Goal: Task Accomplishment & Management: Use online tool/utility

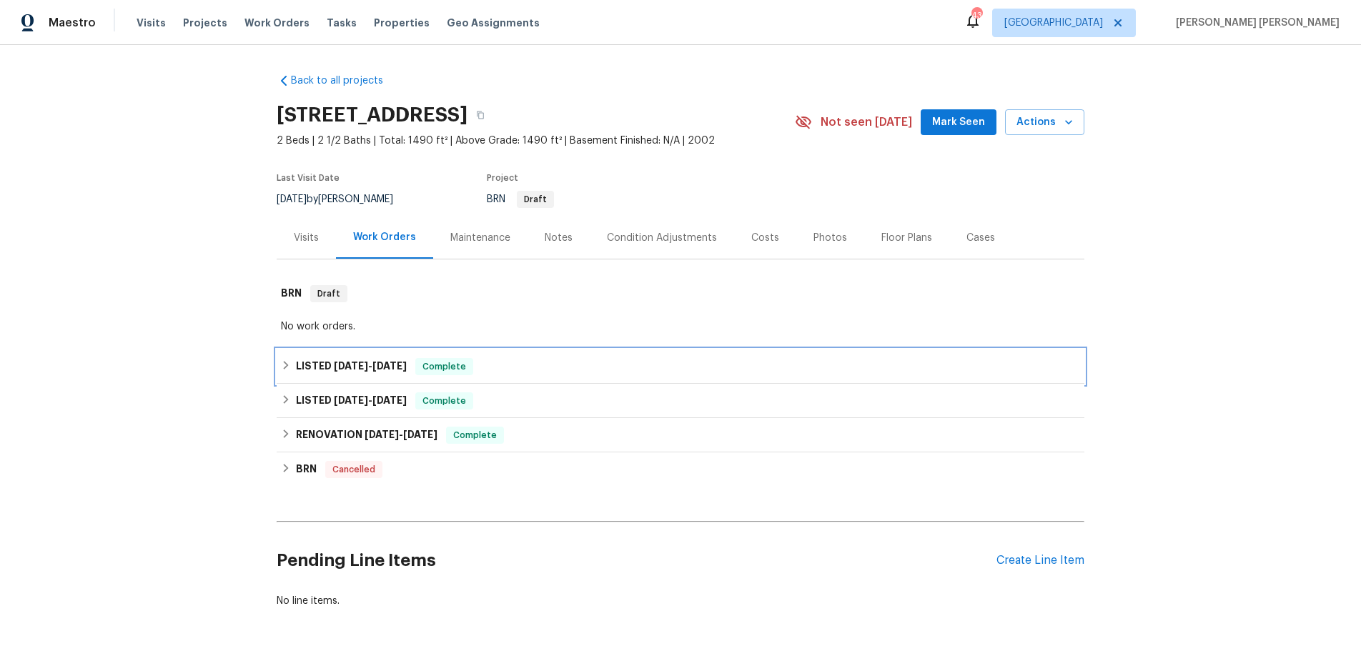
click at [349, 371] on h6 "LISTED 5/29/25 - 6/6/25" at bounding box center [351, 366] width 111 height 17
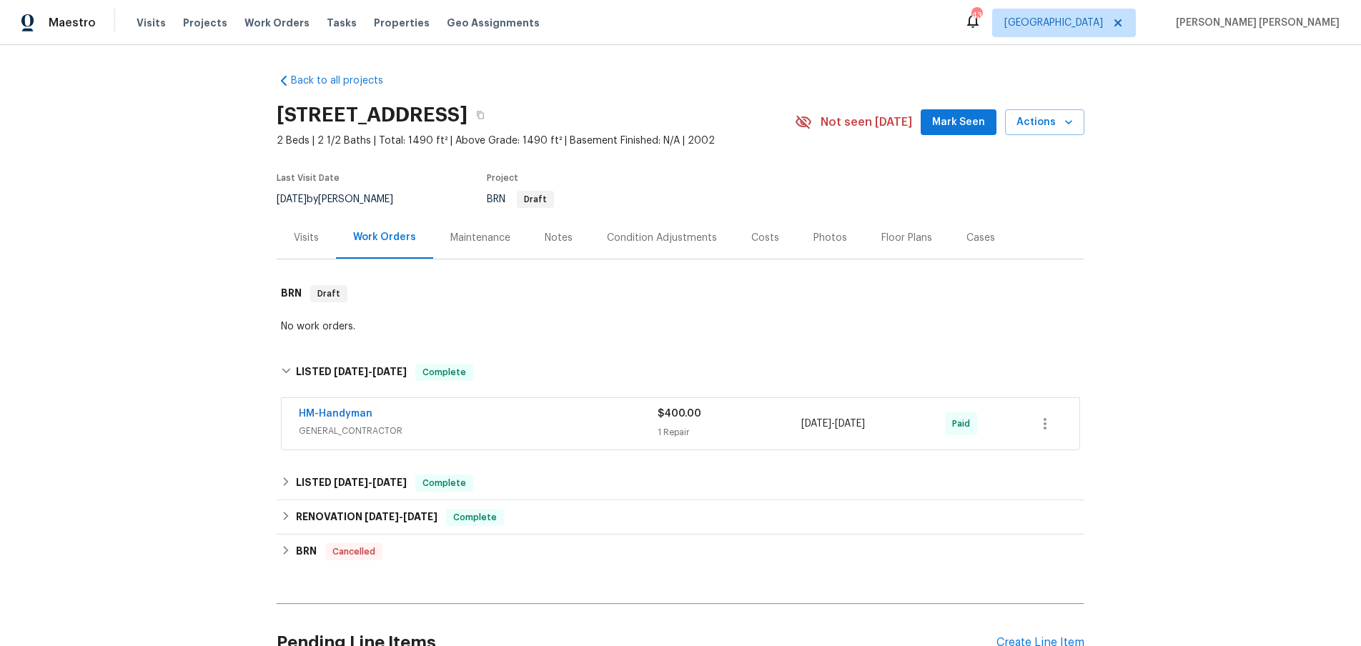
click at [581, 442] on div "HM-Handyman GENERAL_CONTRACTOR $400.00 1 Repair 5/29/2025 - 6/6/2025 Paid" at bounding box center [681, 423] width 798 height 51
click at [574, 427] on span "GENERAL_CONTRACTOR" at bounding box center [478, 431] width 359 height 14
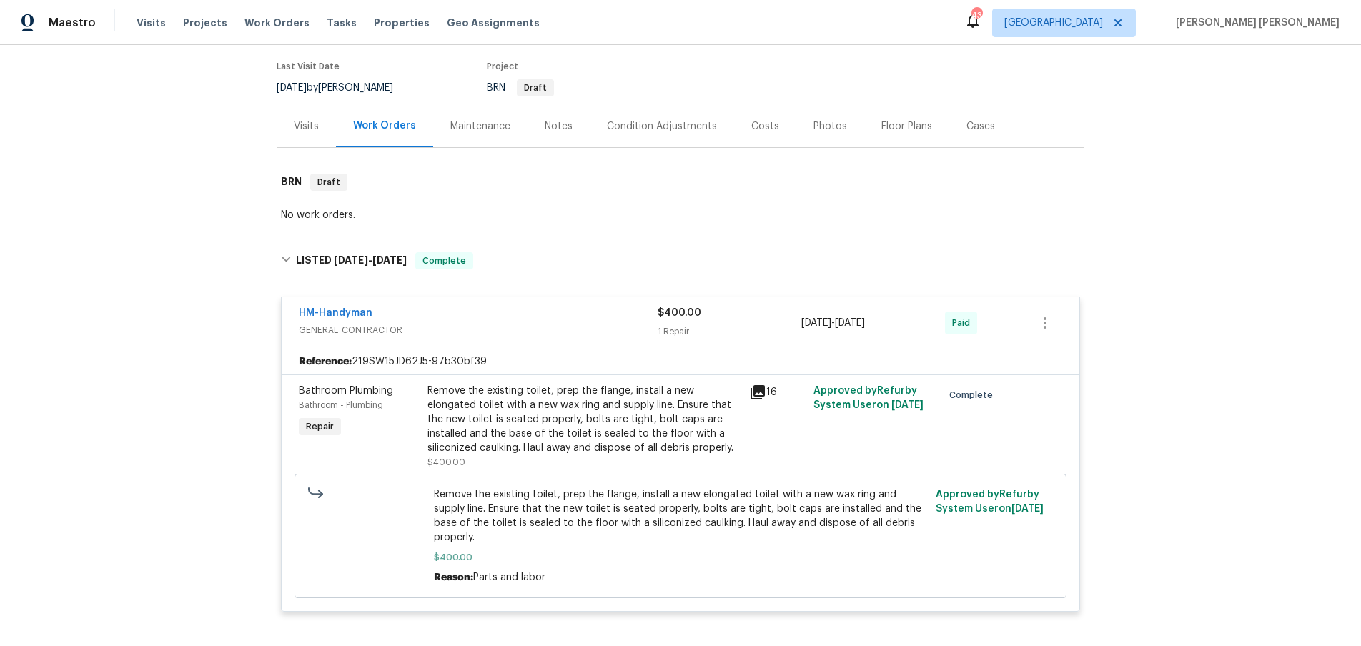
scroll to position [106, 0]
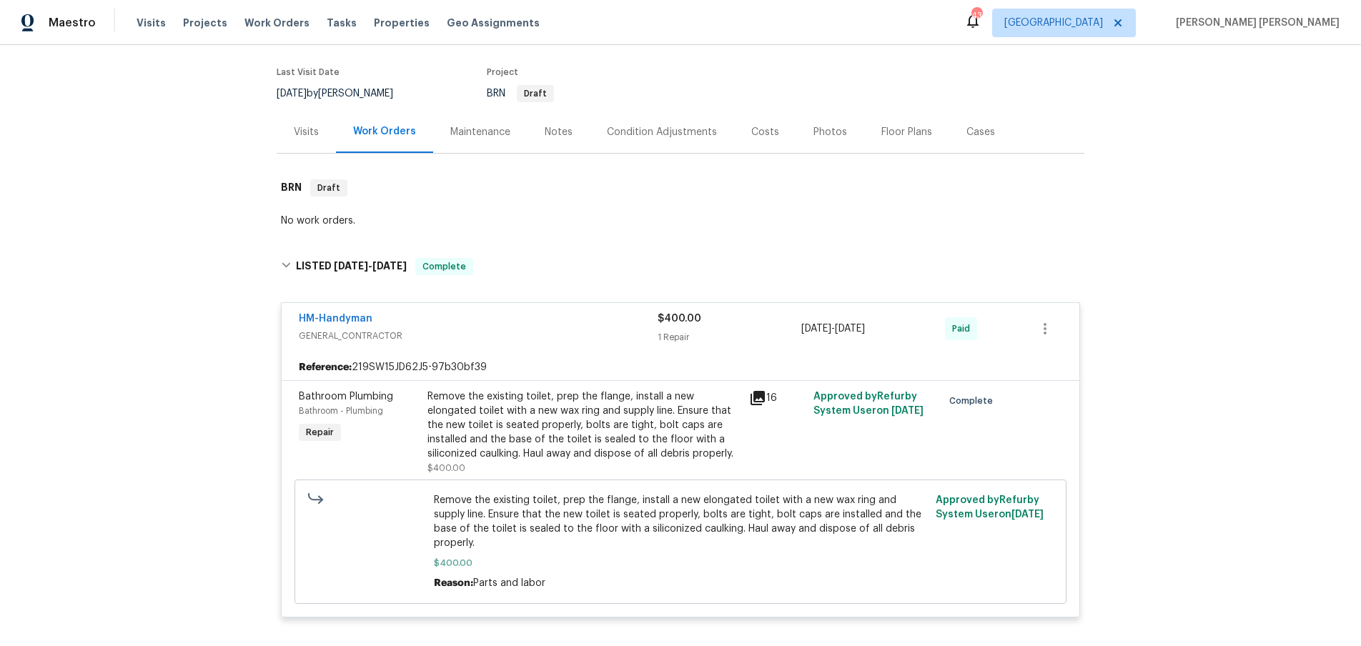
click at [302, 138] on div "Visits" at bounding box center [306, 132] width 25 height 14
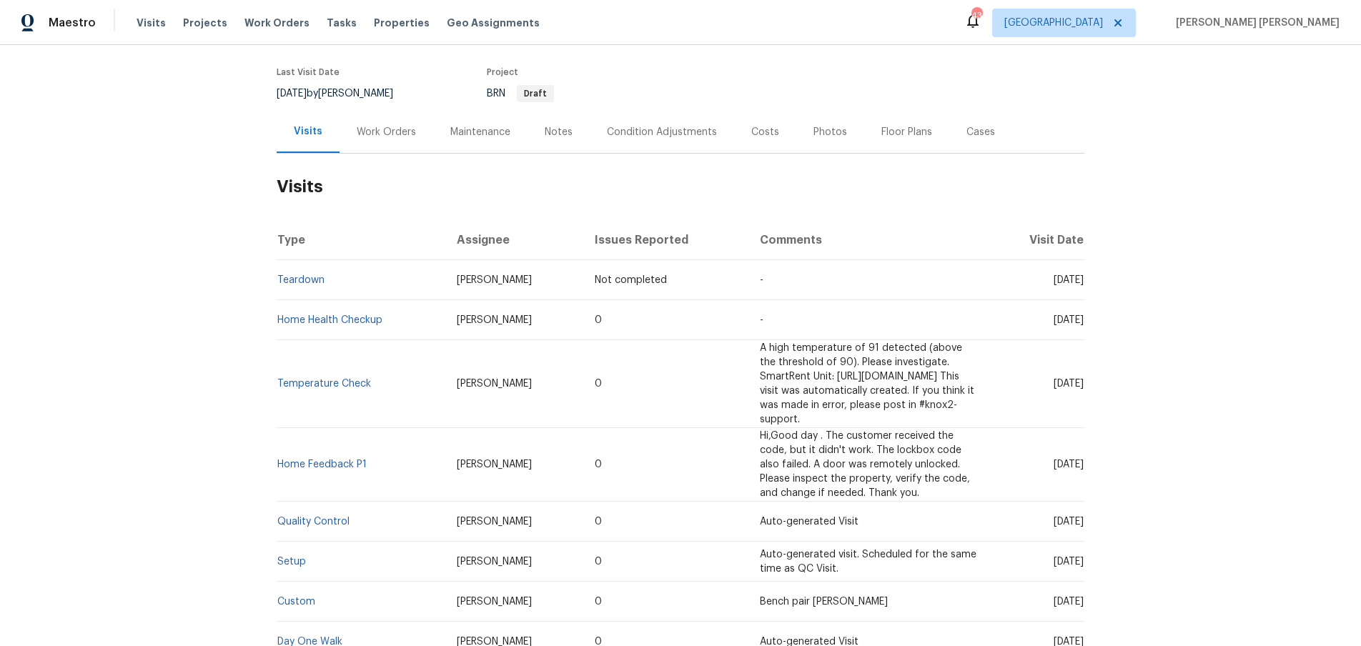
click at [357, 313] on td "Home Health Checkup" at bounding box center [361, 320] width 169 height 40
click at [358, 317] on link "Home Health Checkup" at bounding box center [329, 320] width 105 height 10
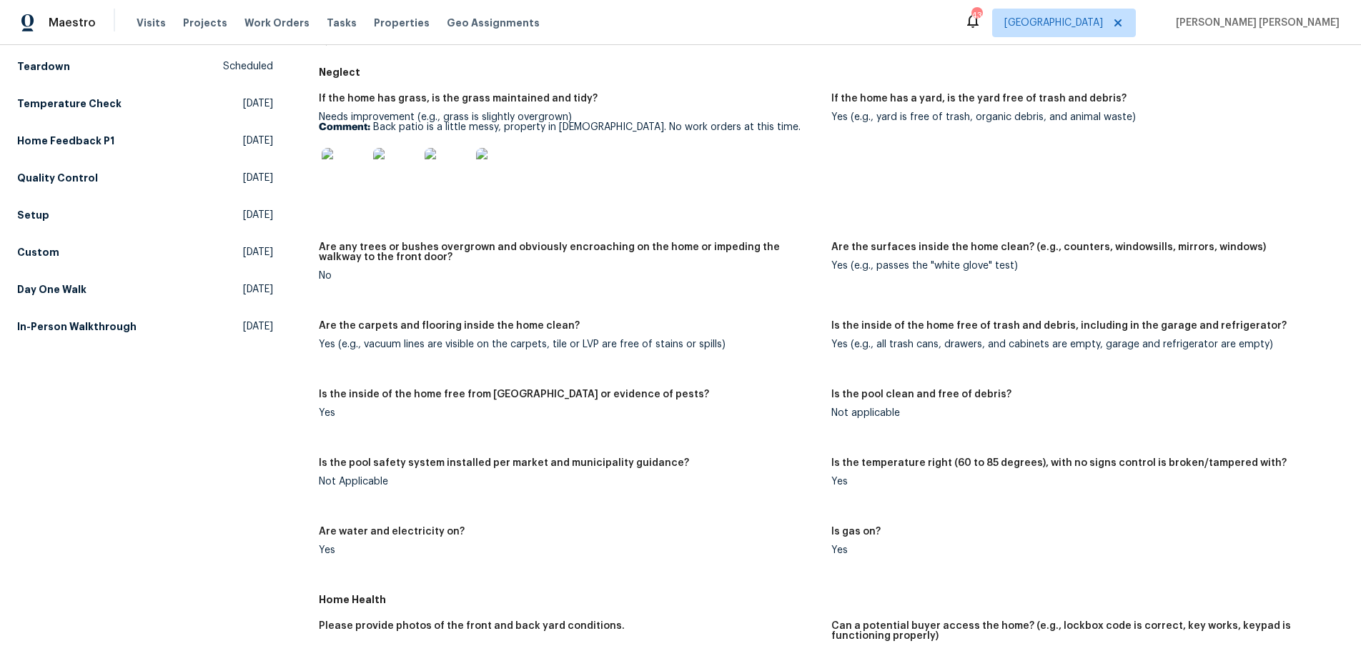
scroll to position [163, 0]
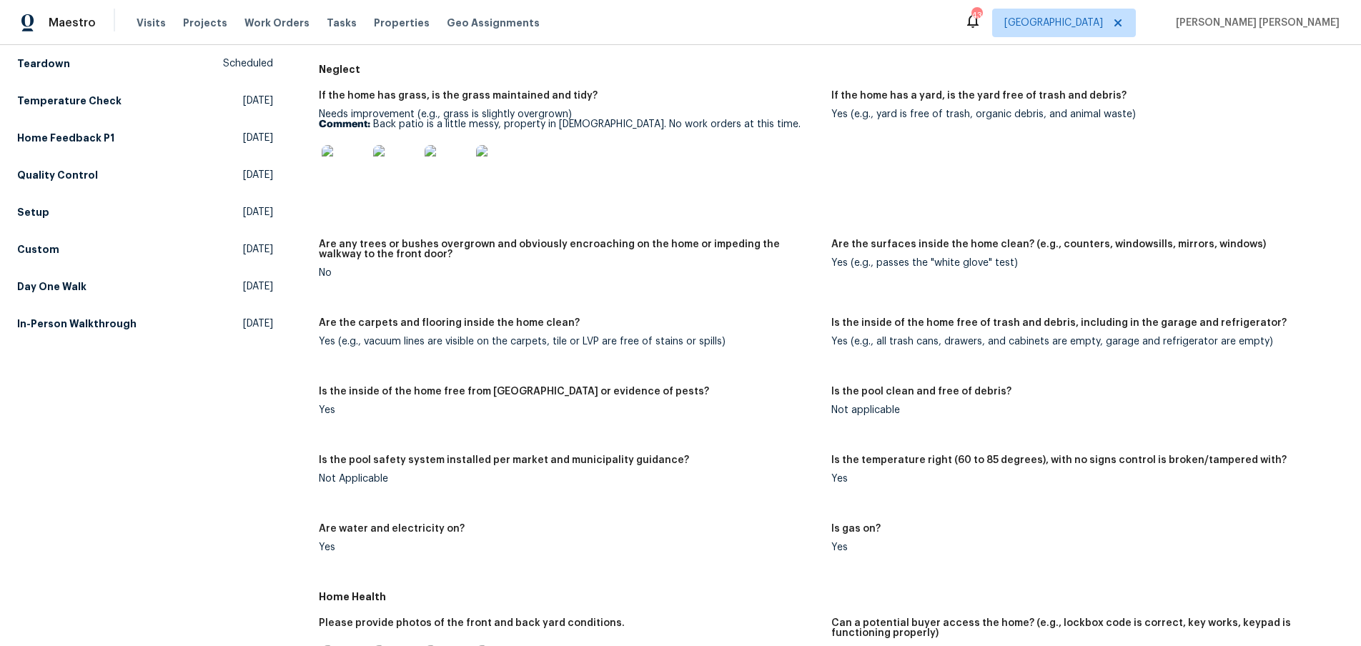
click at [341, 170] on img at bounding box center [345, 168] width 46 height 46
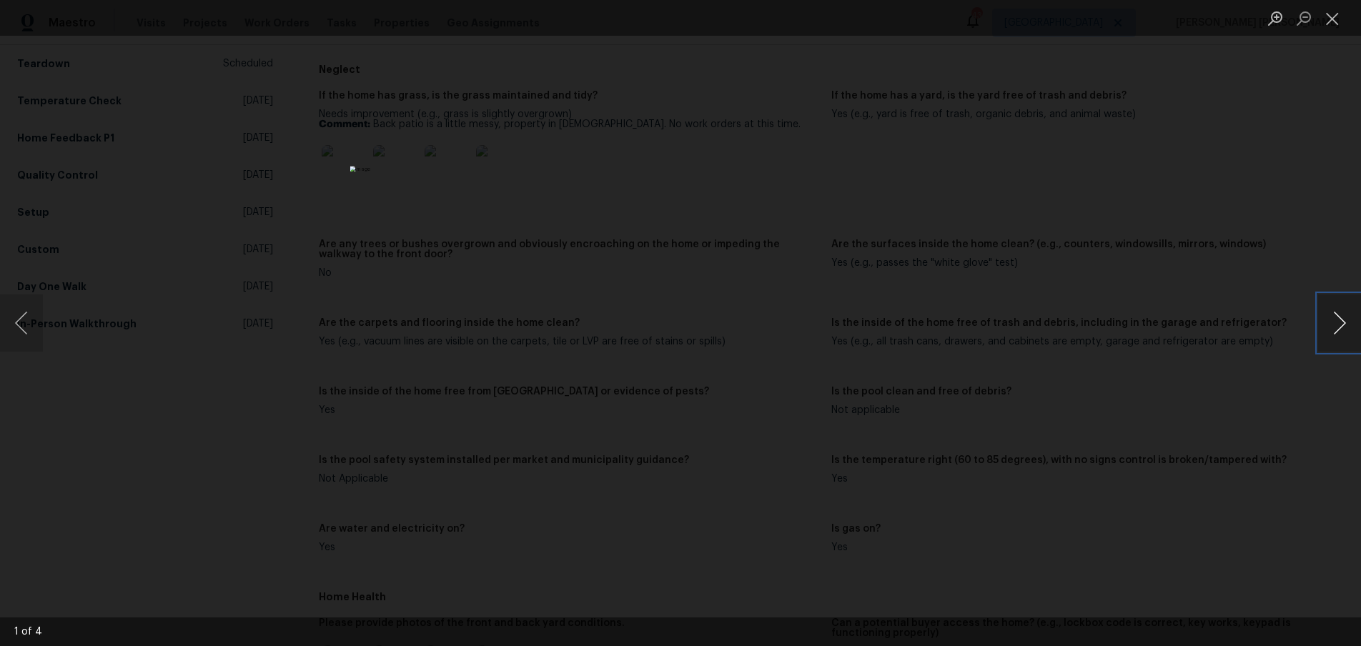
click at [1337, 333] on button "Next image" at bounding box center [1339, 322] width 43 height 57
drag, startPoint x: 1121, startPoint y: 329, endPoint x: 1132, endPoint y: 322, distance: 13.1
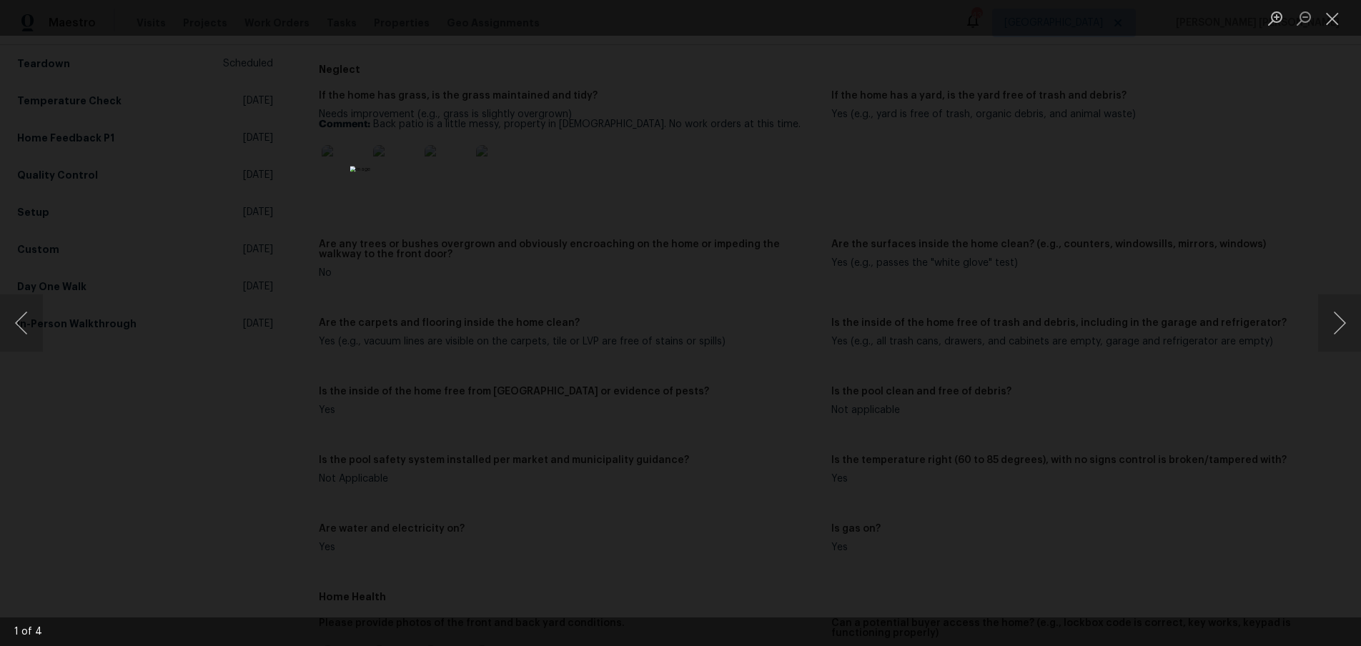
click at [1117, 328] on div "Lightbox" at bounding box center [680, 323] width 1361 height 646
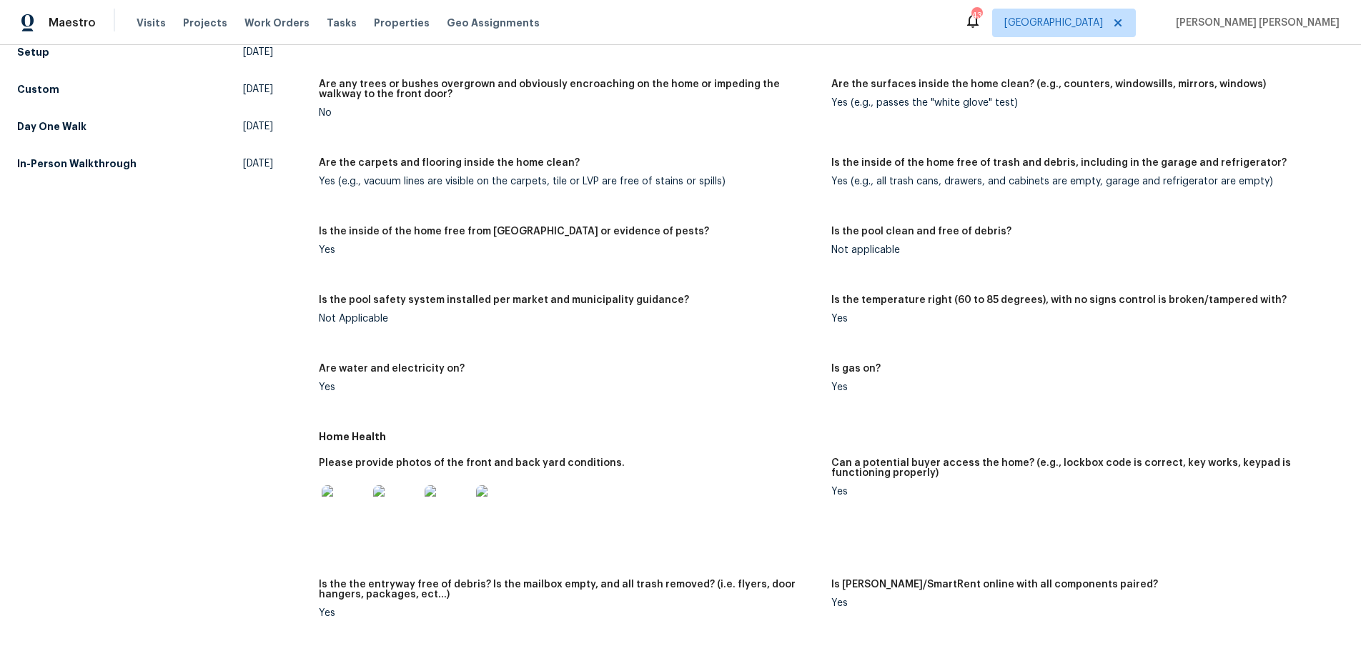
scroll to position [0, 0]
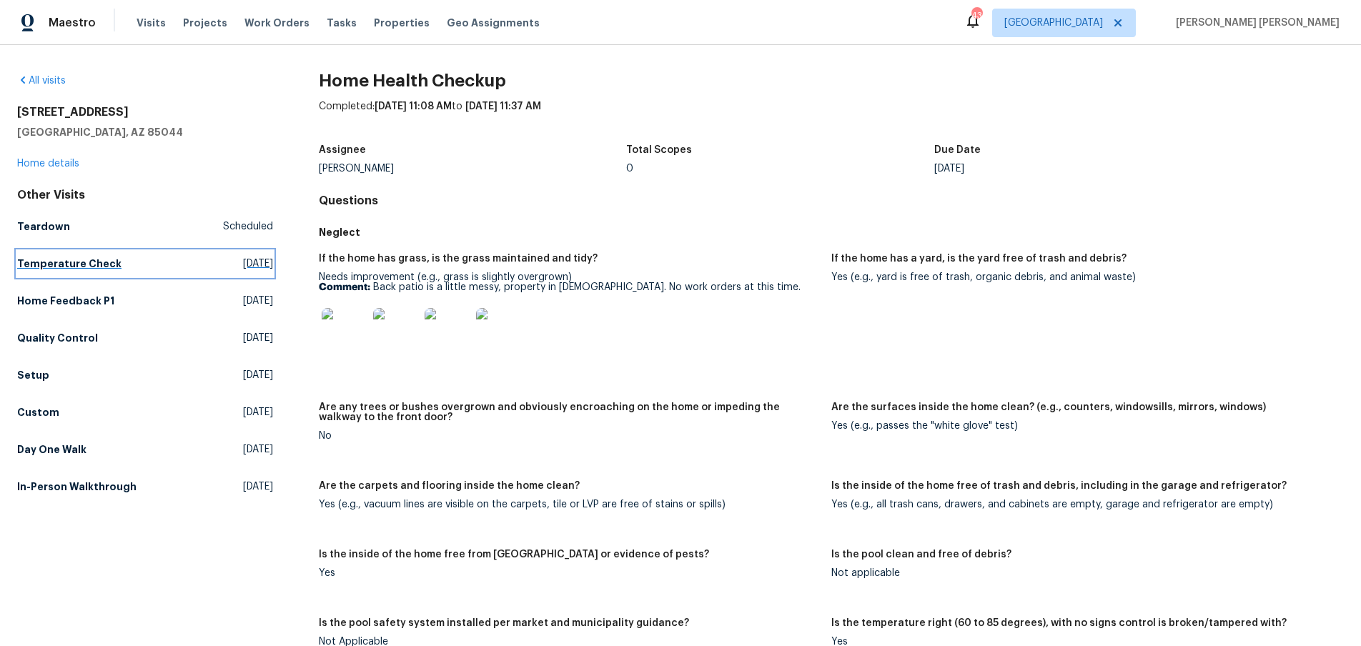
click at [79, 265] on h5 "Temperature Check" at bounding box center [69, 264] width 104 height 14
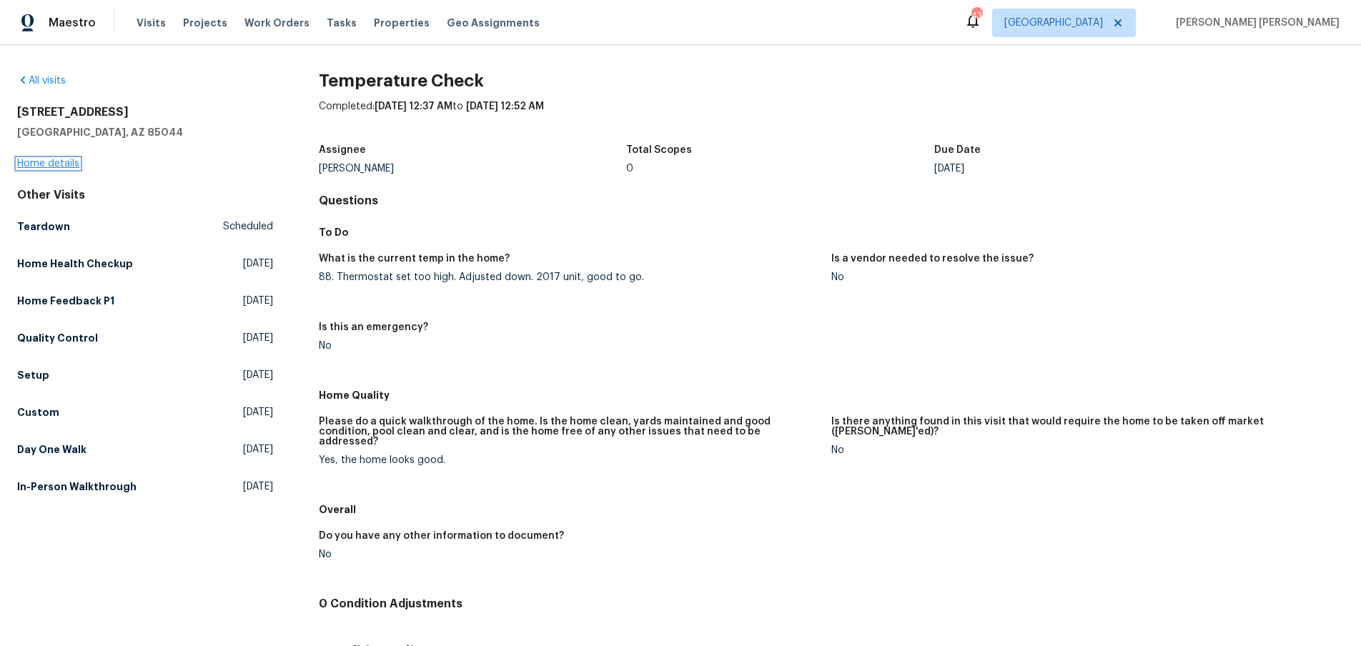
click at [59, 164] on link "Home details" at bounding box center [48, 164] width 62 height 10
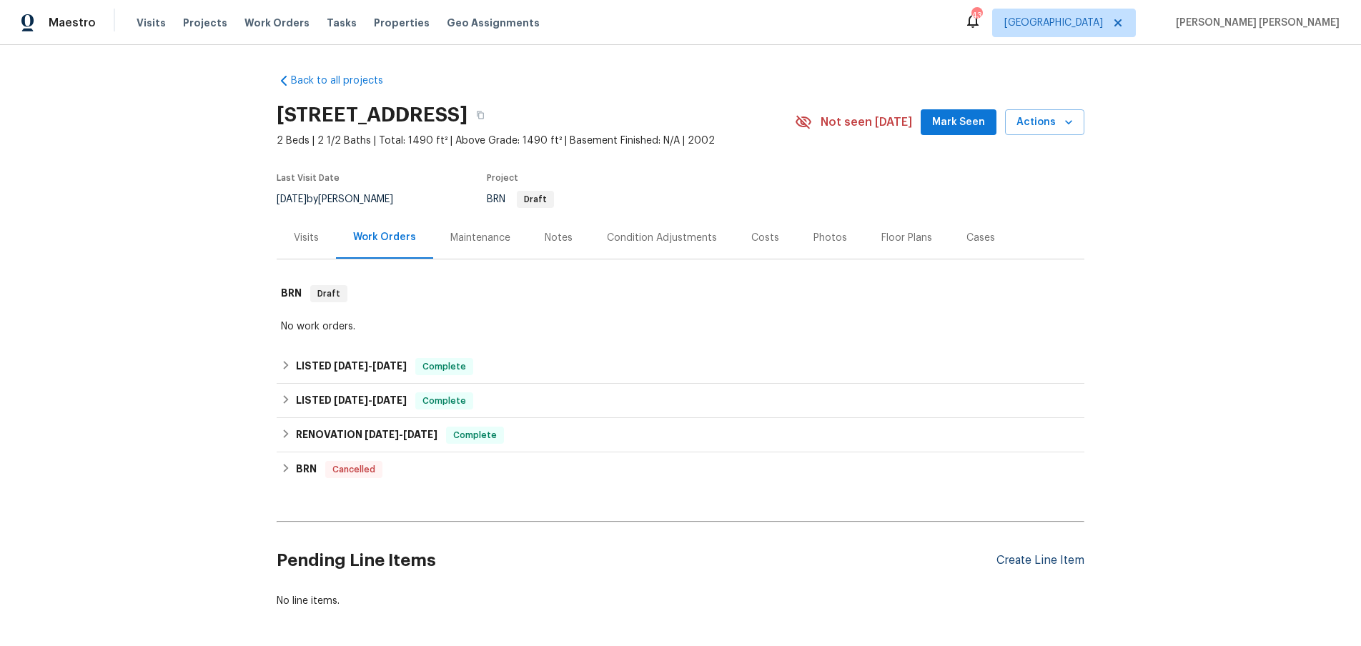
click at [1053, 558] on div "Create Line Item" at bounding box center [1040, 561] width 88 height 14
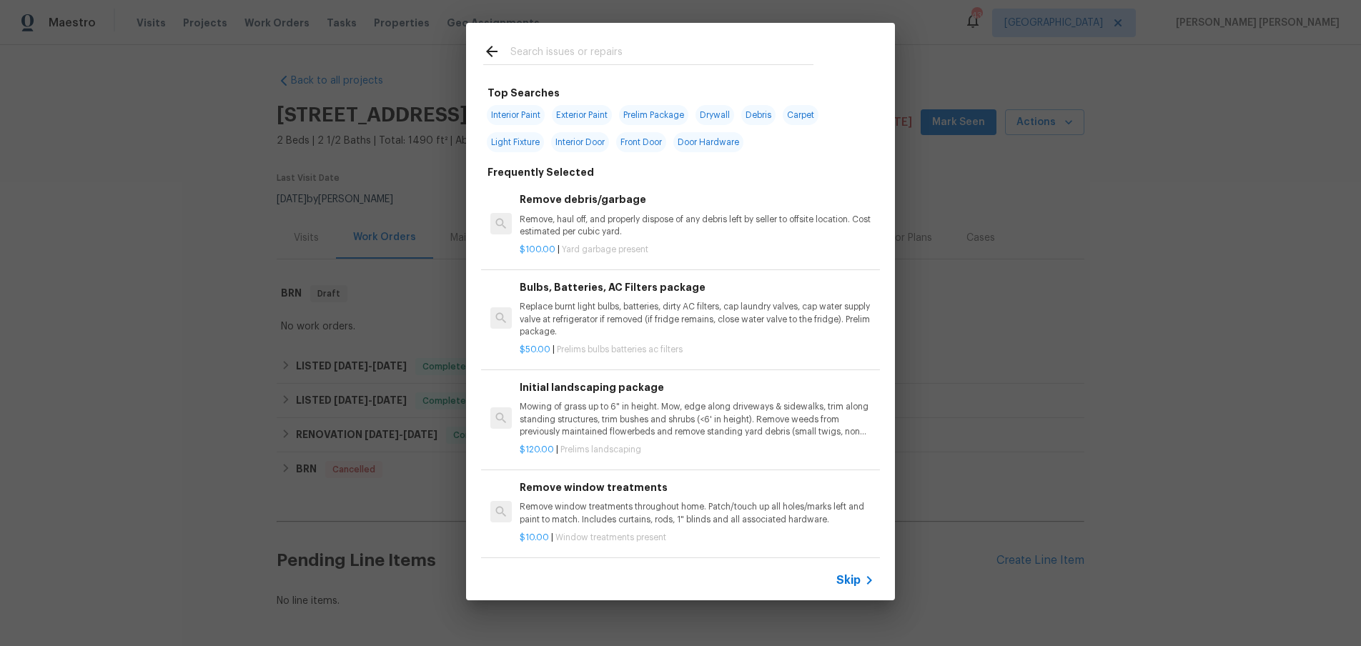
click at [863, 579] on icon at bounding box center [869, 580] width 17 height 17
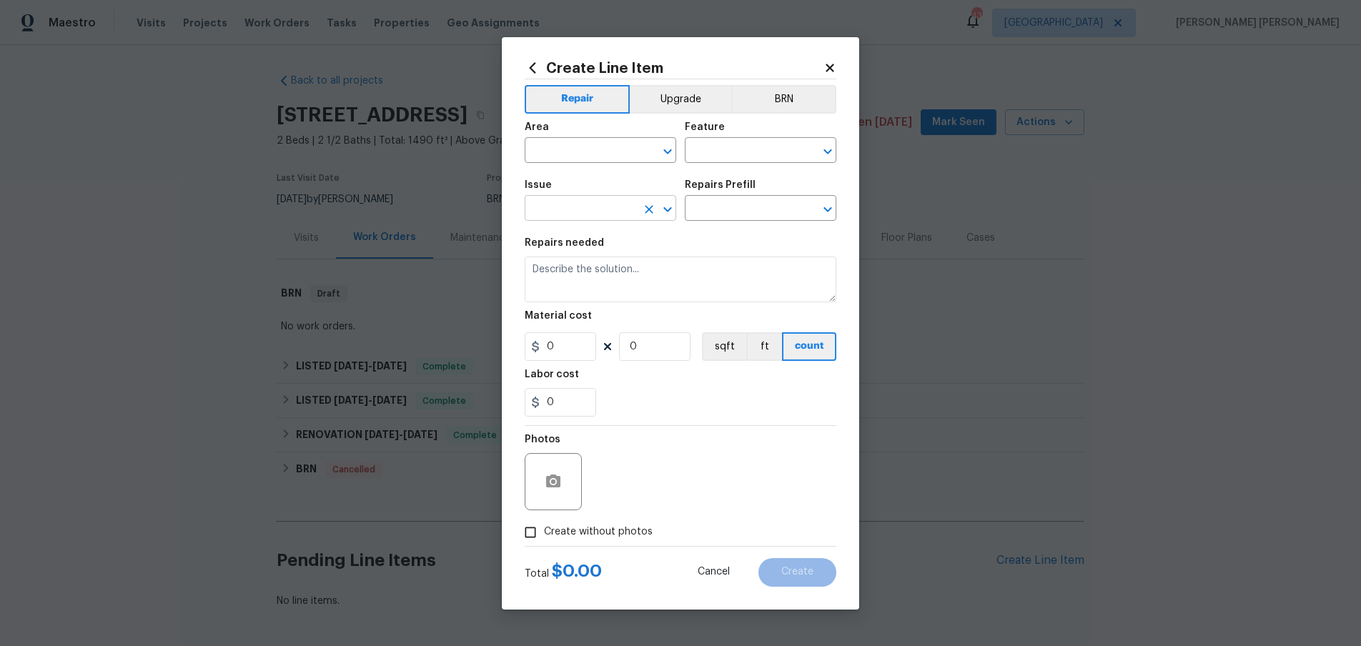
click at [612, 199] on input "text" at bounding box center [580, 210] width 111 height 22
drag, startPoint x: 625, startPoint y: 295, endPoint x: 705, endPoint y: 267, distance: 85.0
click at [630, 292] on li "HVAC Extras" at bounding box center [601, 299] width 152 height 24
type input "HVAC Extras"
click at [736, 212] on input "text" at bounding box center [740, 210] width 111 height 22
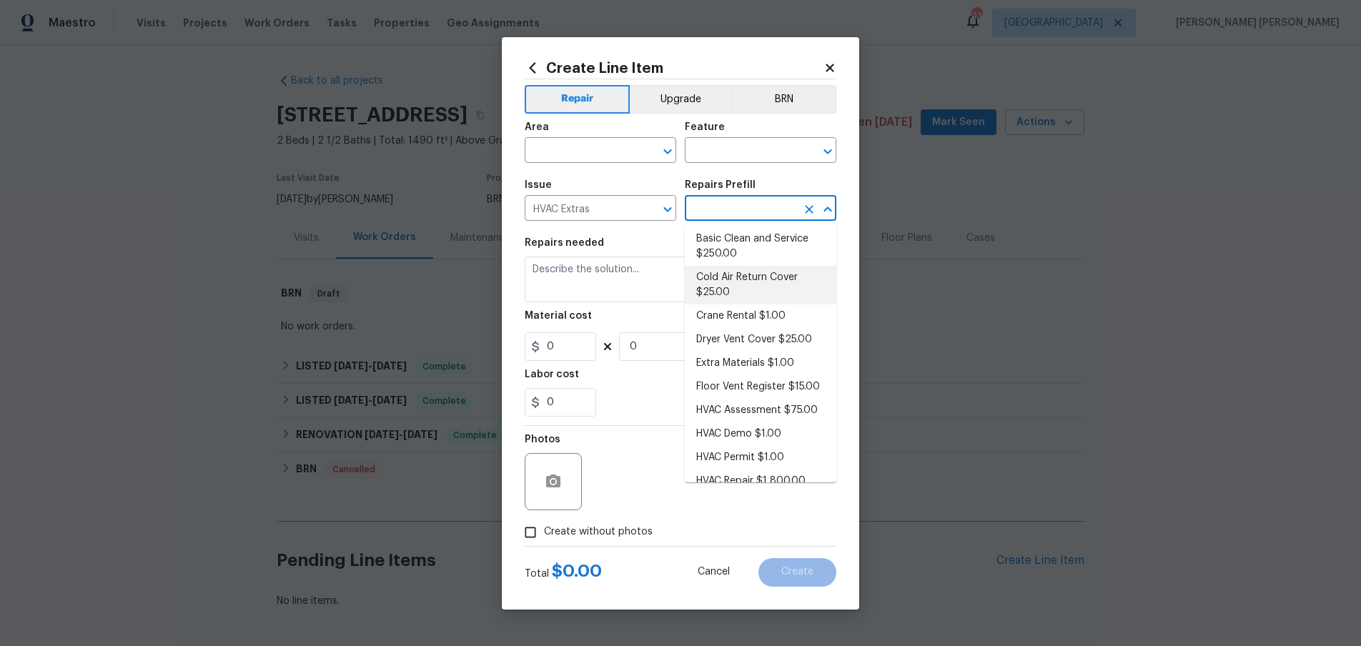
scroll to position [42, 0]
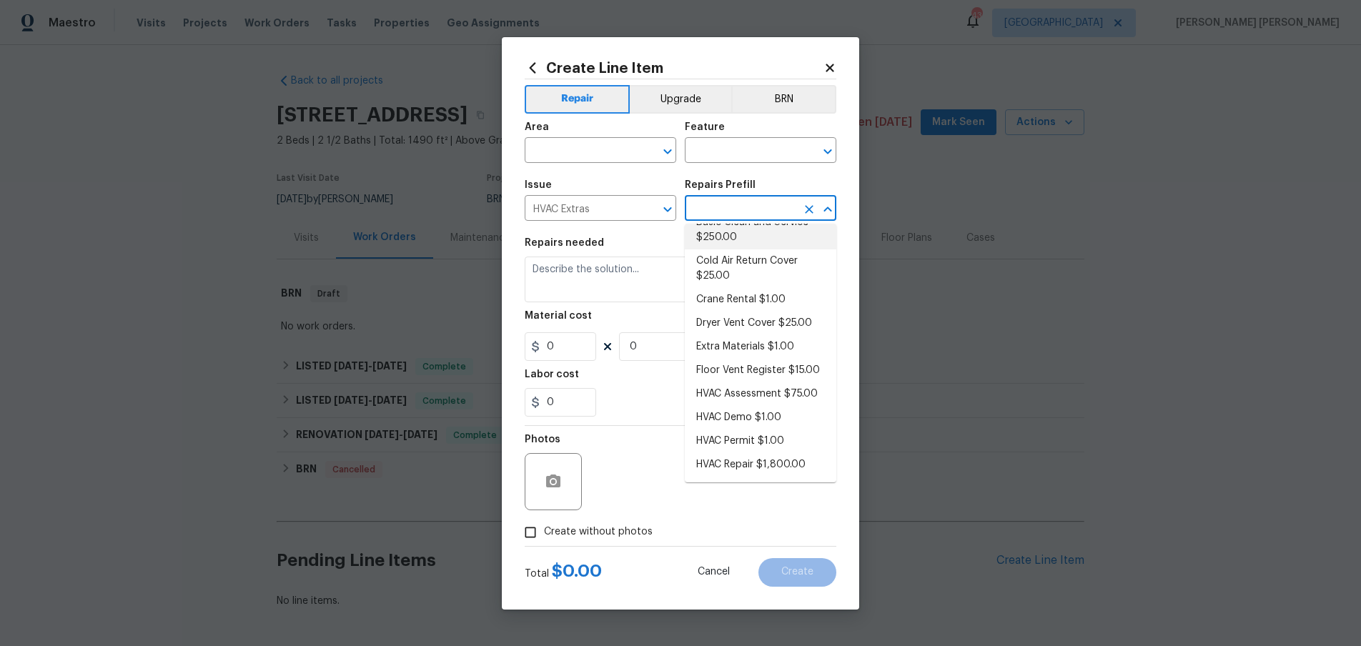
click at [737, 210] on input "text" at bounding box center [740, 210] width 111 height 22
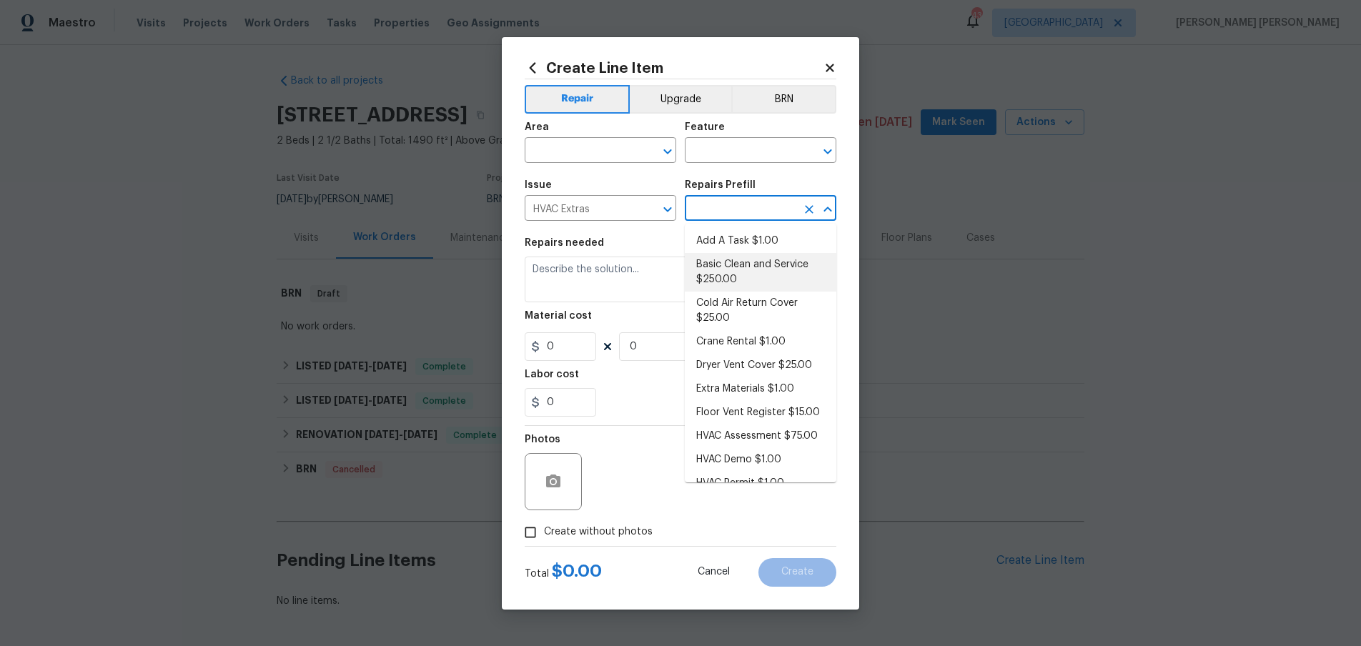
click at [737, 210] on input "text" at bounding box center [740, 210] width 111 height 22
drag, startPoint x: 733, startPoint y: 236, endPoint x: 713, endPoint y: 232, distance: 21.2
click at [733, 236] on li "Add A Task $1.00" at bounding box center [761, 241] width 152 height 24
type input "HVAC"
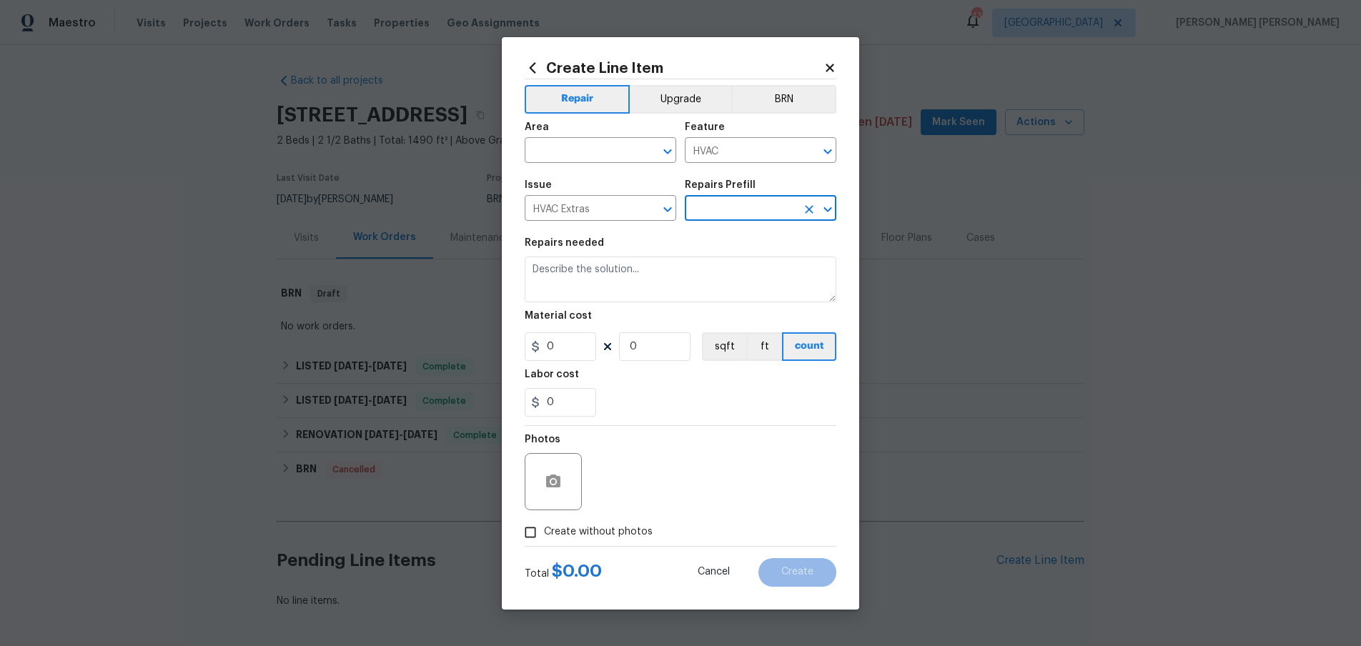
type input "Add A Task $1.00"
type textarea "HPM to detail"
type input "1"
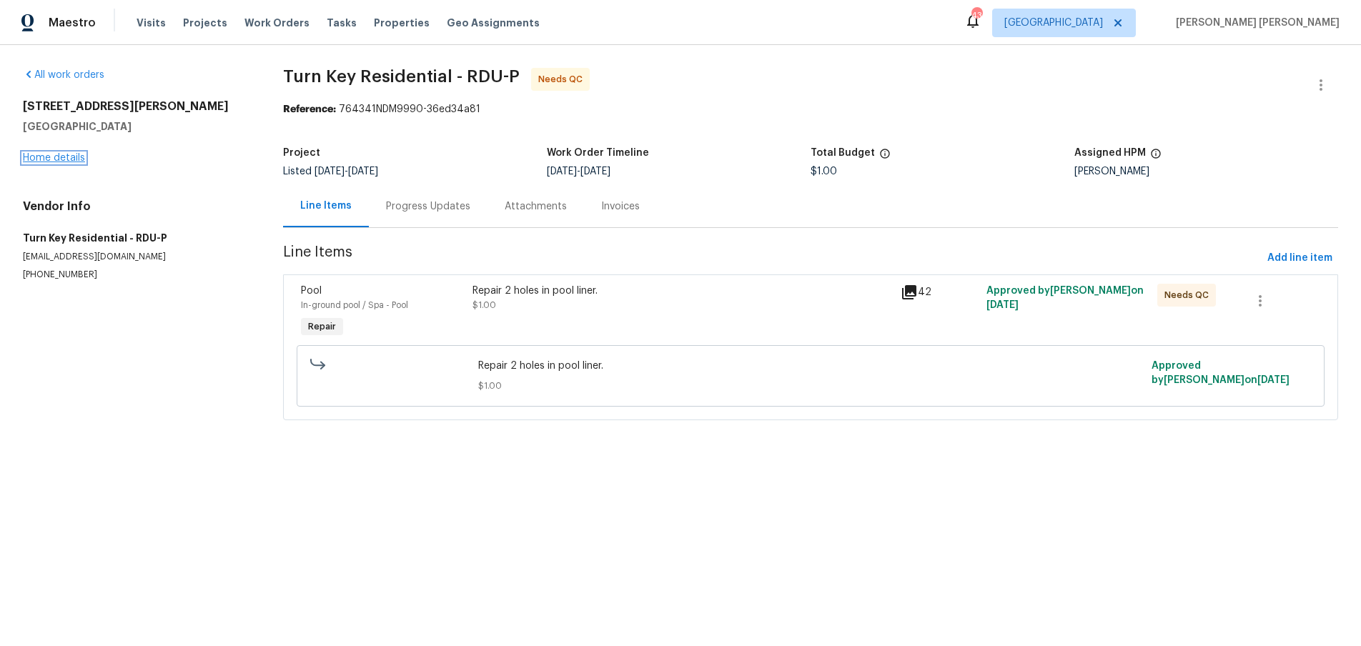
click at [65, 161] on link "Home details" at bounding box center [54, 158] width 62 height 10
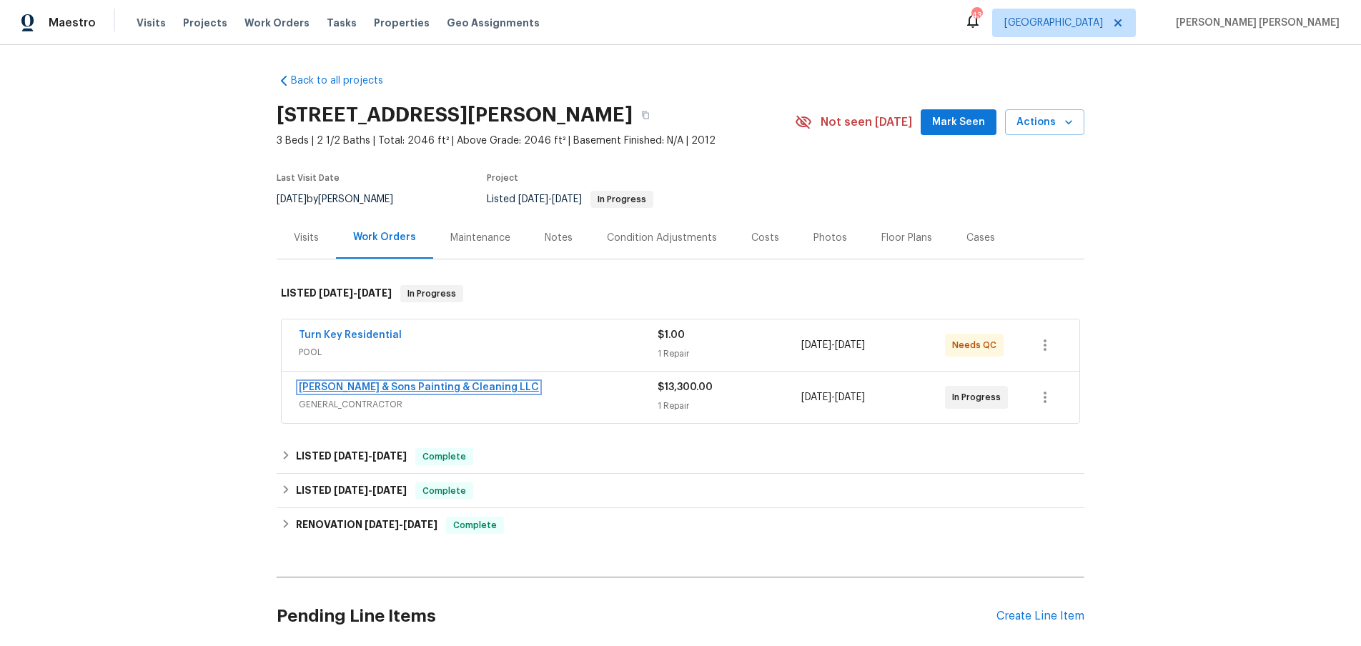
click at [439, 388] on link "[PERSON_NAME] & Sons Painting & Cleaning LLC" at bounding box center [419, 387] width 240 height 10
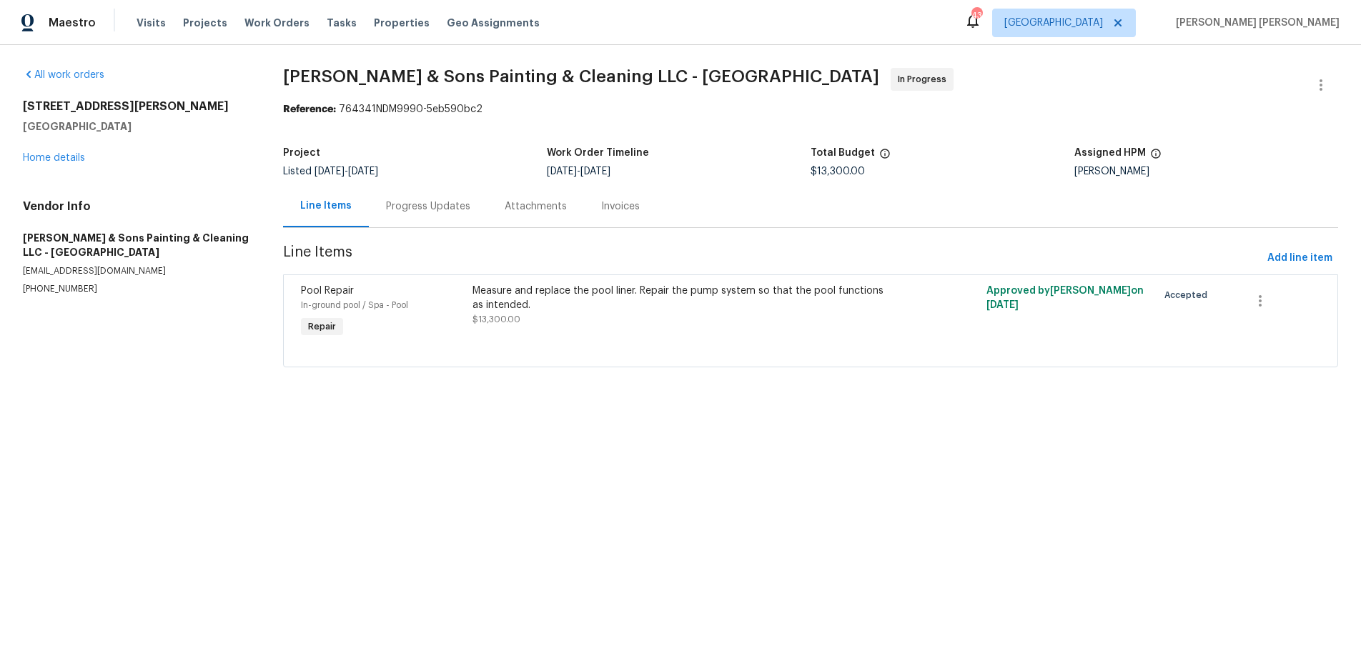
click at [413, 212] on div "Progress Updates" at bounding box center [428, 206] width 84 height 14
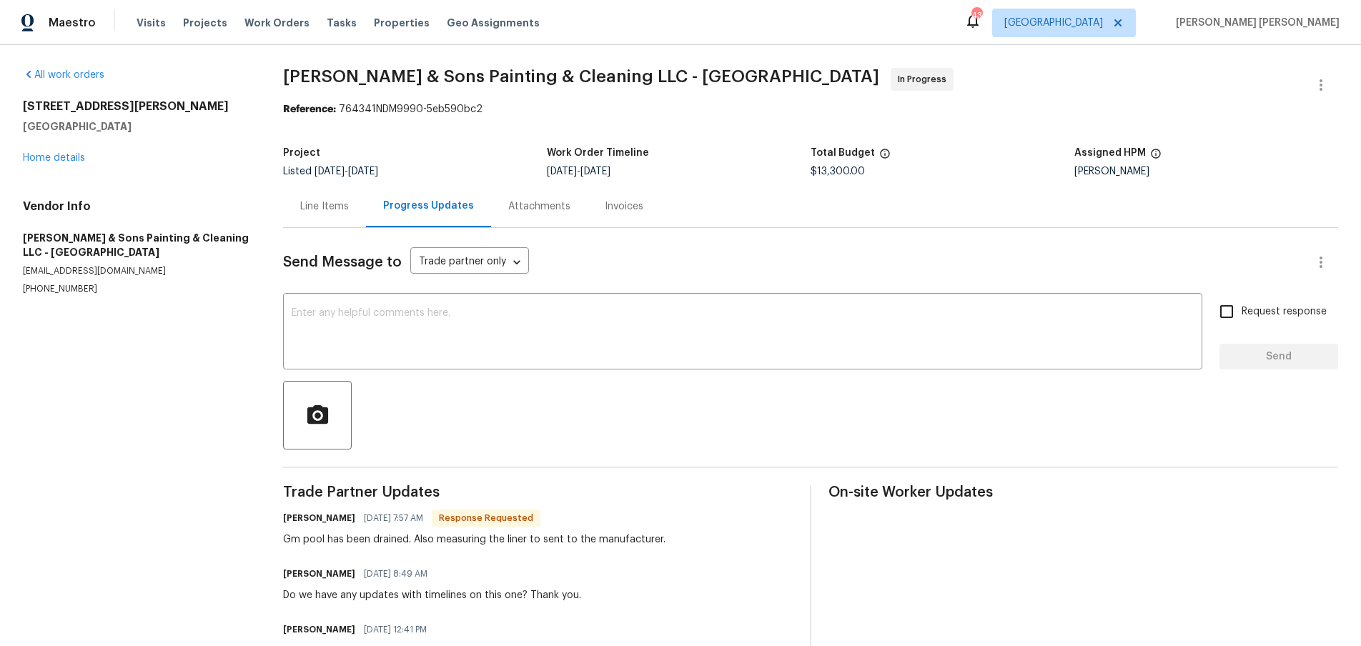
scroll to position [53, 0]
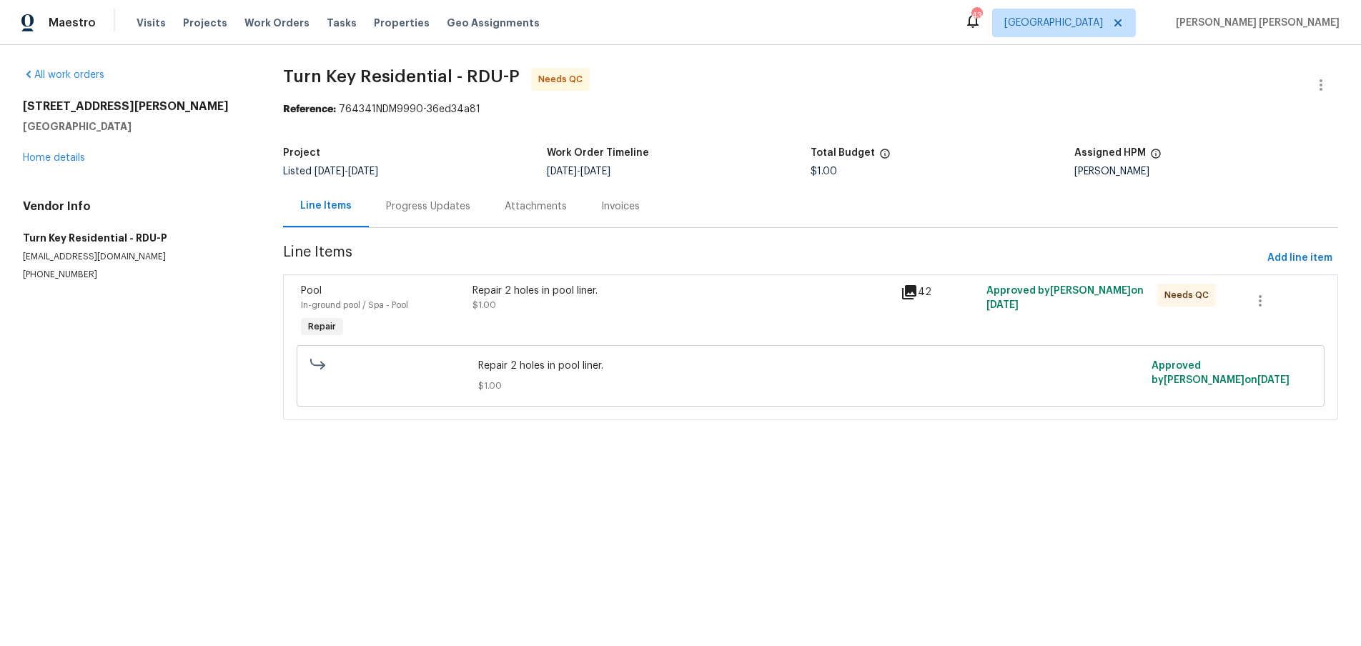
click at [433, 210] on div "Progress Updates" at bounding box center [428, 206] width 84 height 14
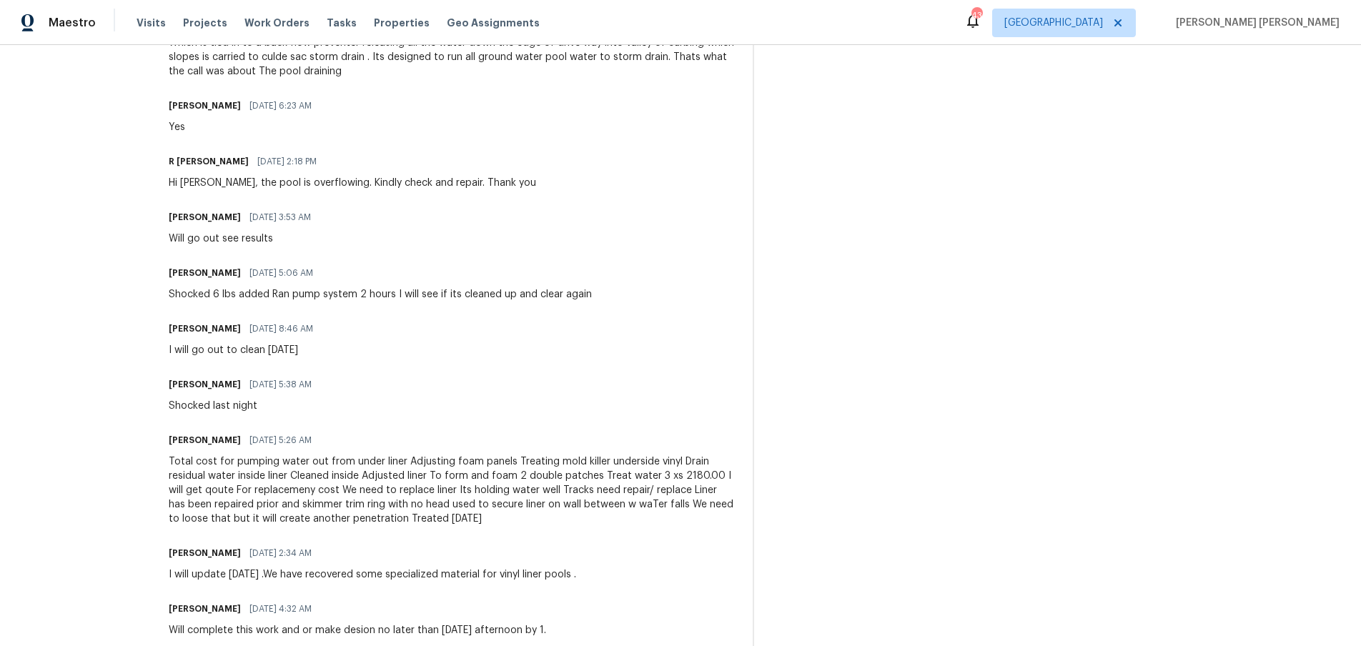
scroll to position [625, 0]
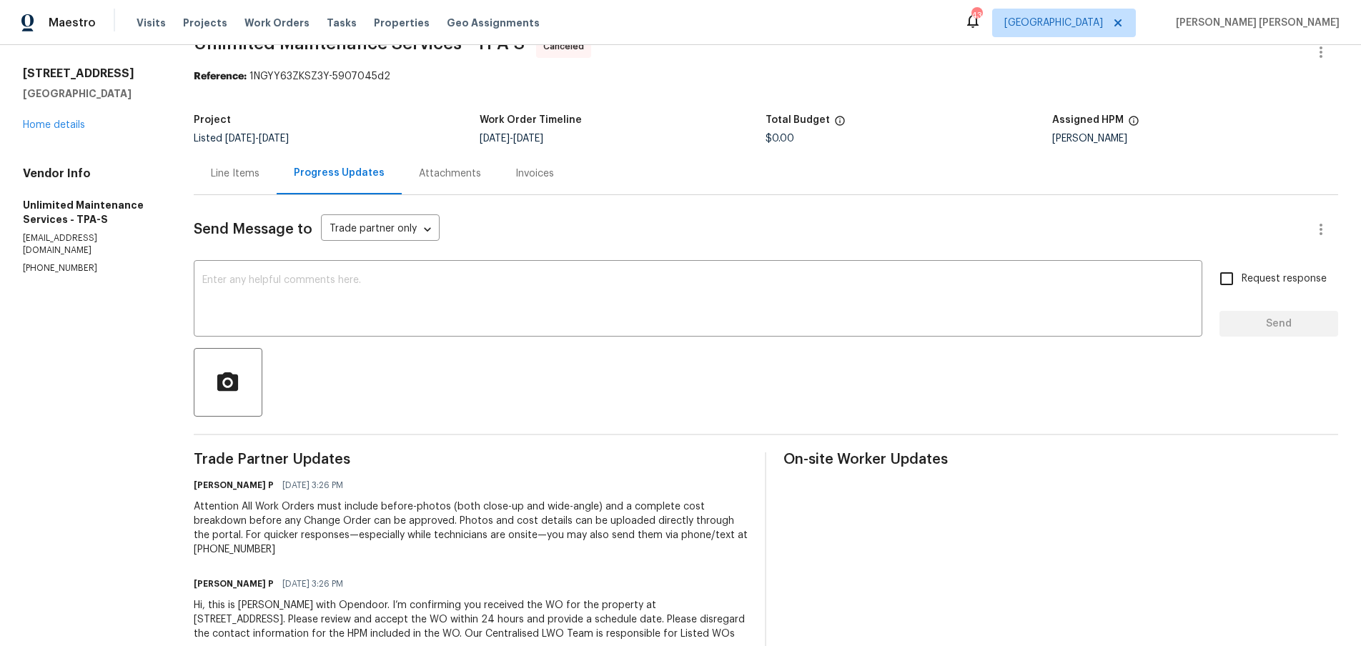
scroll to position [83, 0]
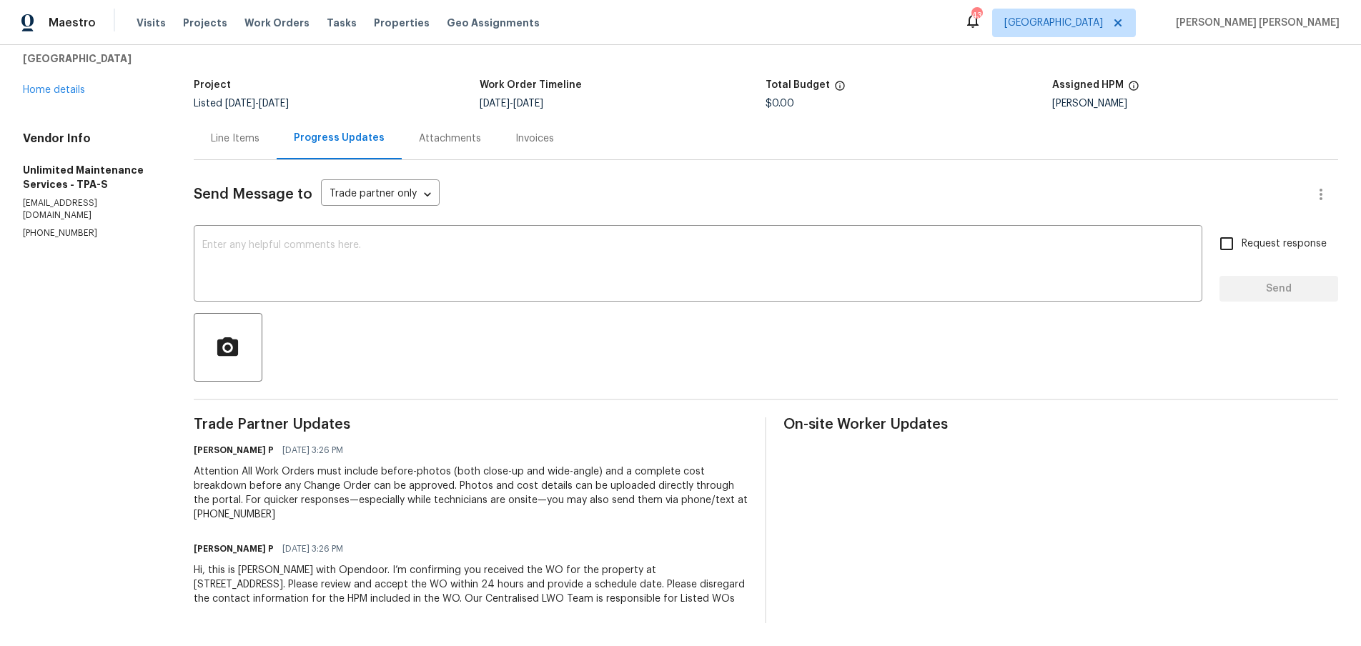
click at [234, 132] on div "Line Items" at bounding box center [235, 139] width 49 height 14
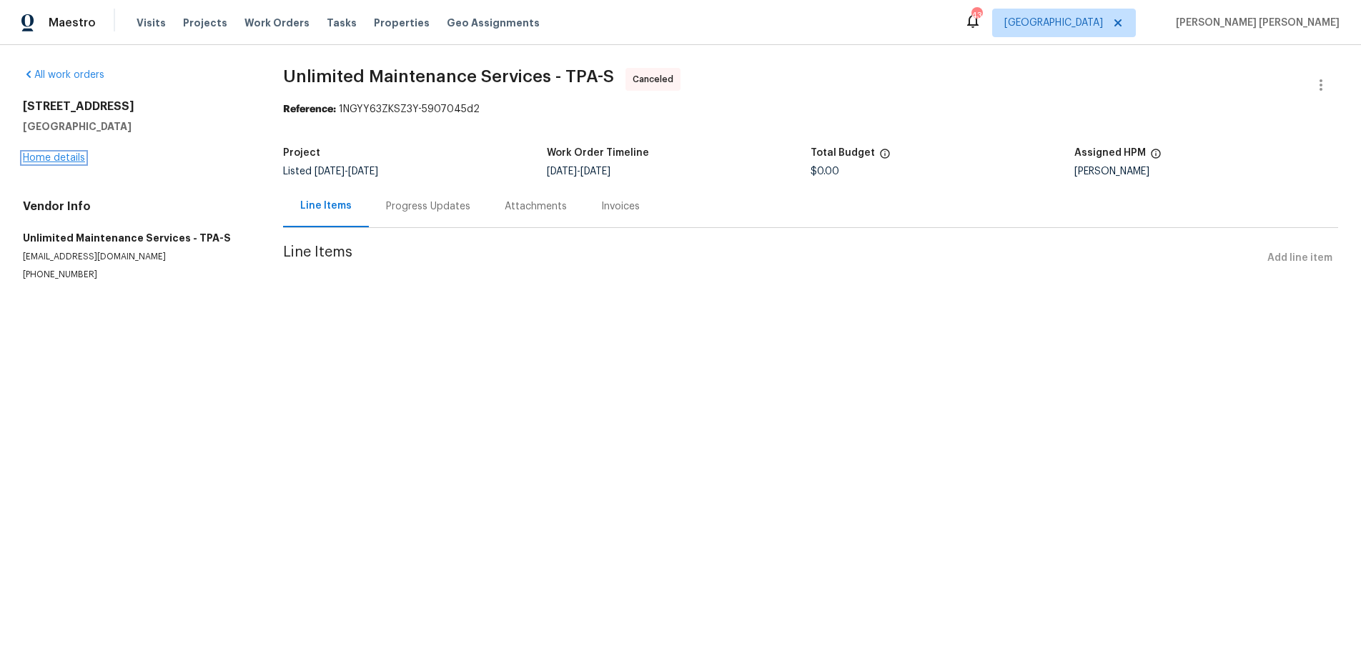
click at [71, 161] on link "Home details" at bounding box center [54, 158] width 62 height 10
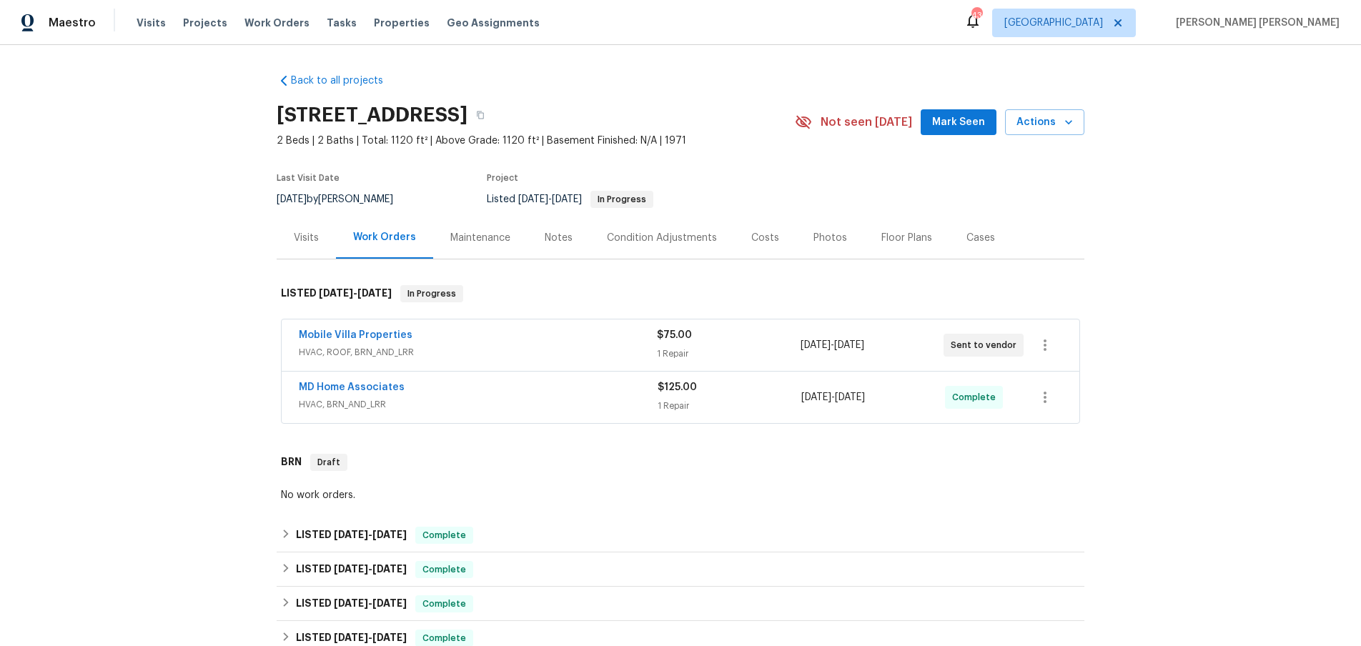
click at [541, 363] on div "Mobile Villa Properties HVAC, ROOF, BRN_AND_LRR $75.00 1 Repair 9/16/2025 - 9/1…" at bounding box center [681, 344] width 798 height 51
click at [546, 338] on div "Mobile Villa Properties" at bounding box center [478, 336] width 358 height 17
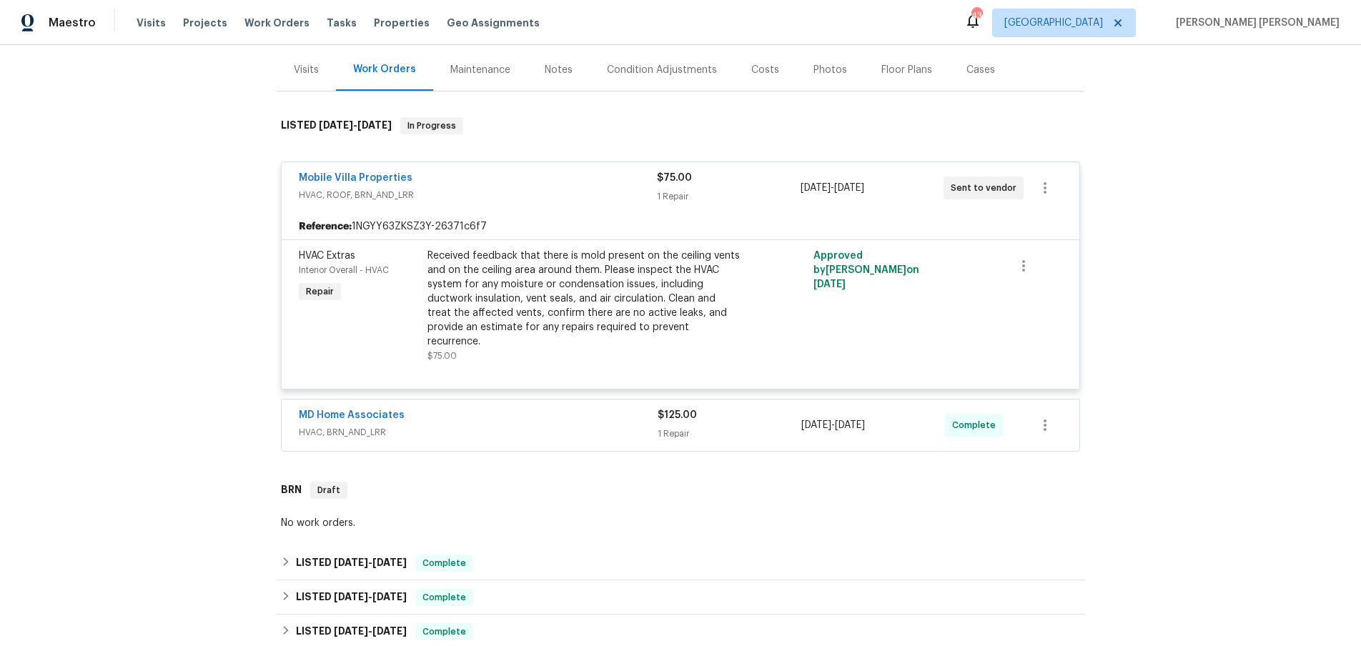
scroll to position [203, 0]
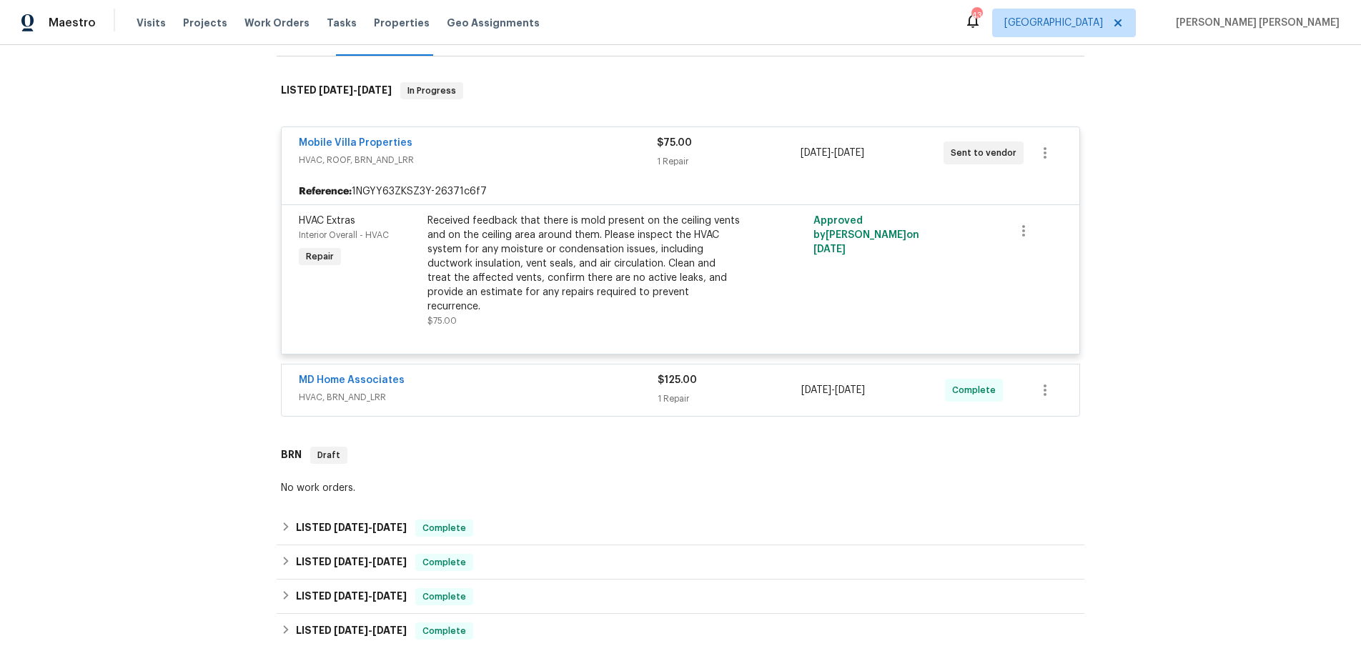
click at [565, 373] on div "MD Home Associates" at bounding box center [478, 381] width 359 height 17
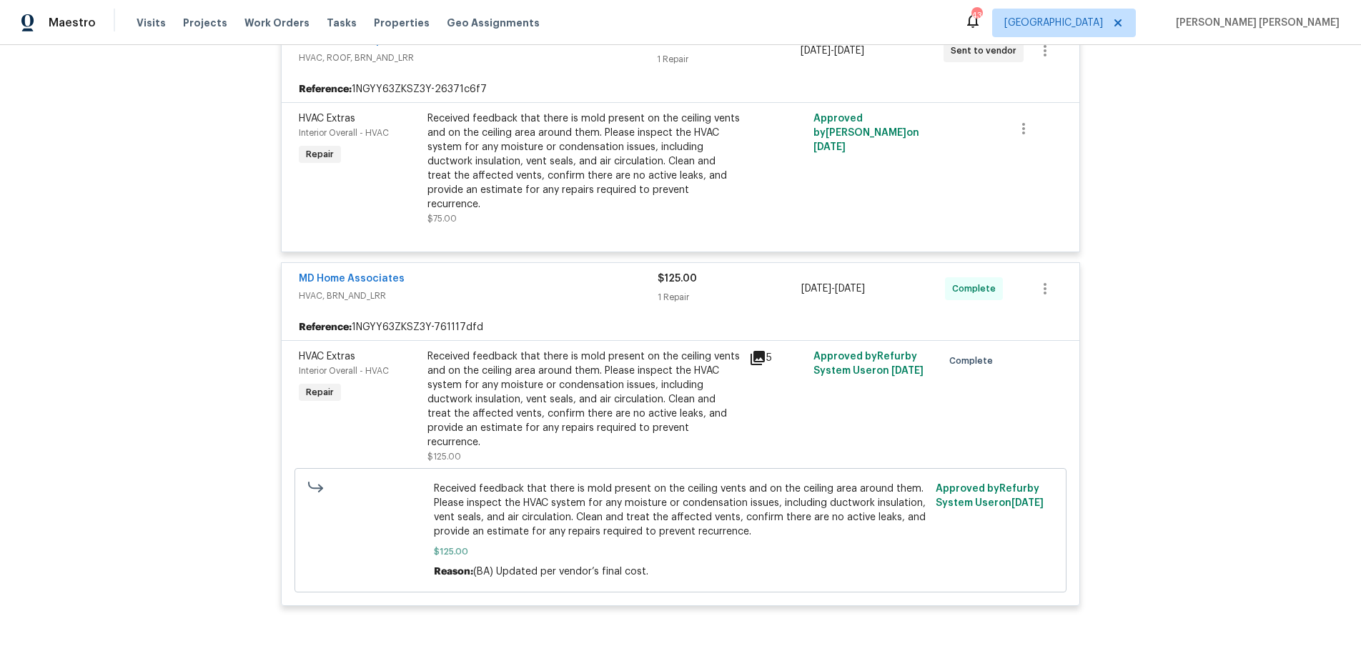
scroll to position [306, 0]
click at [372, 273] on link "MD Home Associates" at bounding box center [352, 278] width 106 height 10
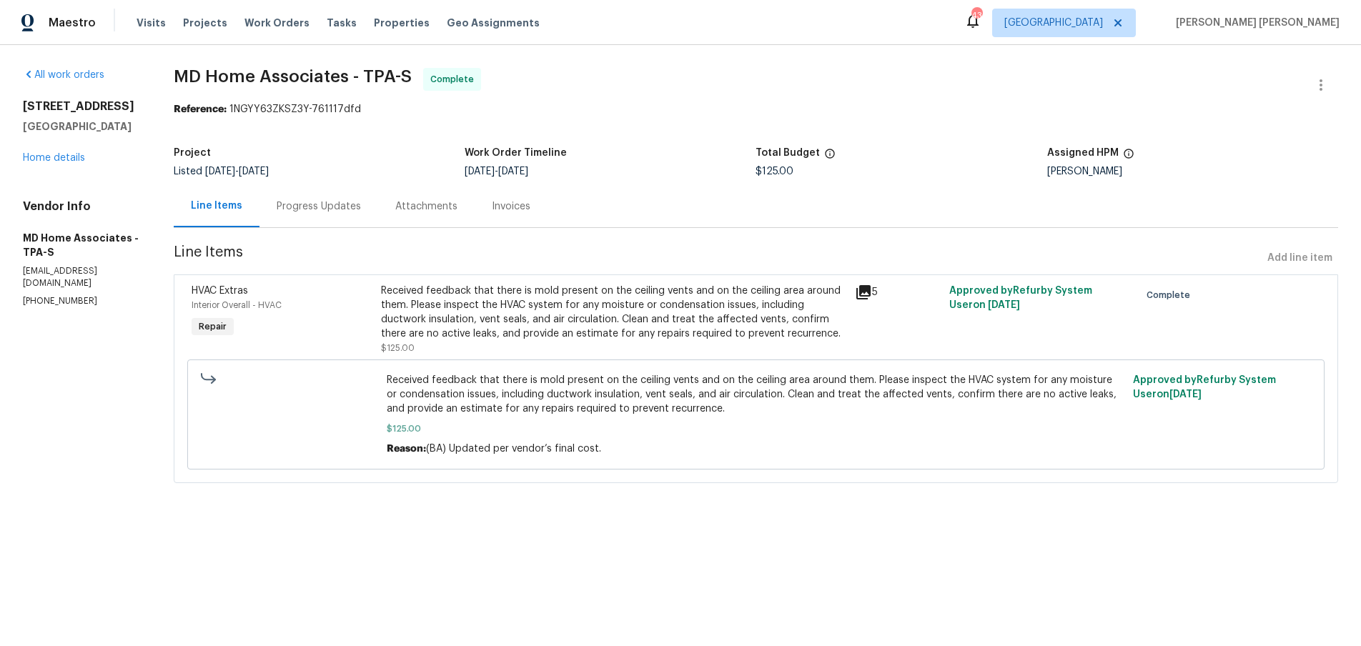
click at [343, 206] on div "Progress Updates" at bounding box center [319, 206] width 84 height 14
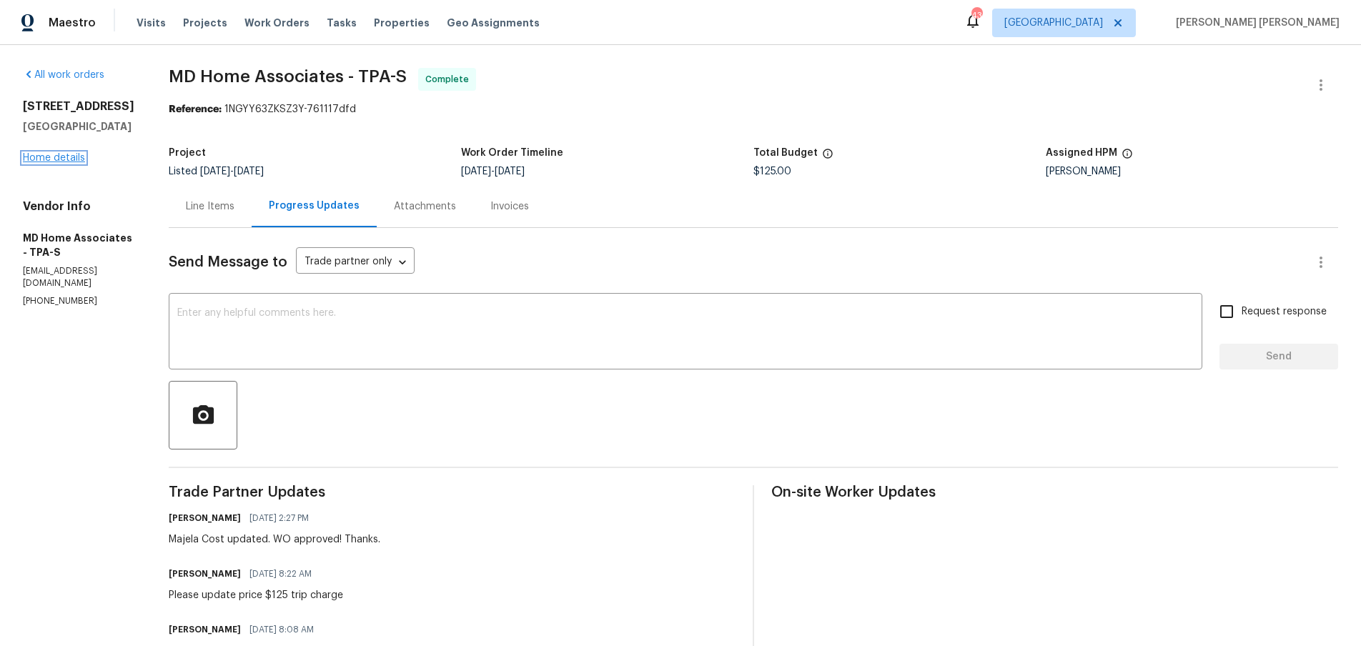
click at [57, 163] on link "Home details" at bounding box center [54, 158] width 62 height 10
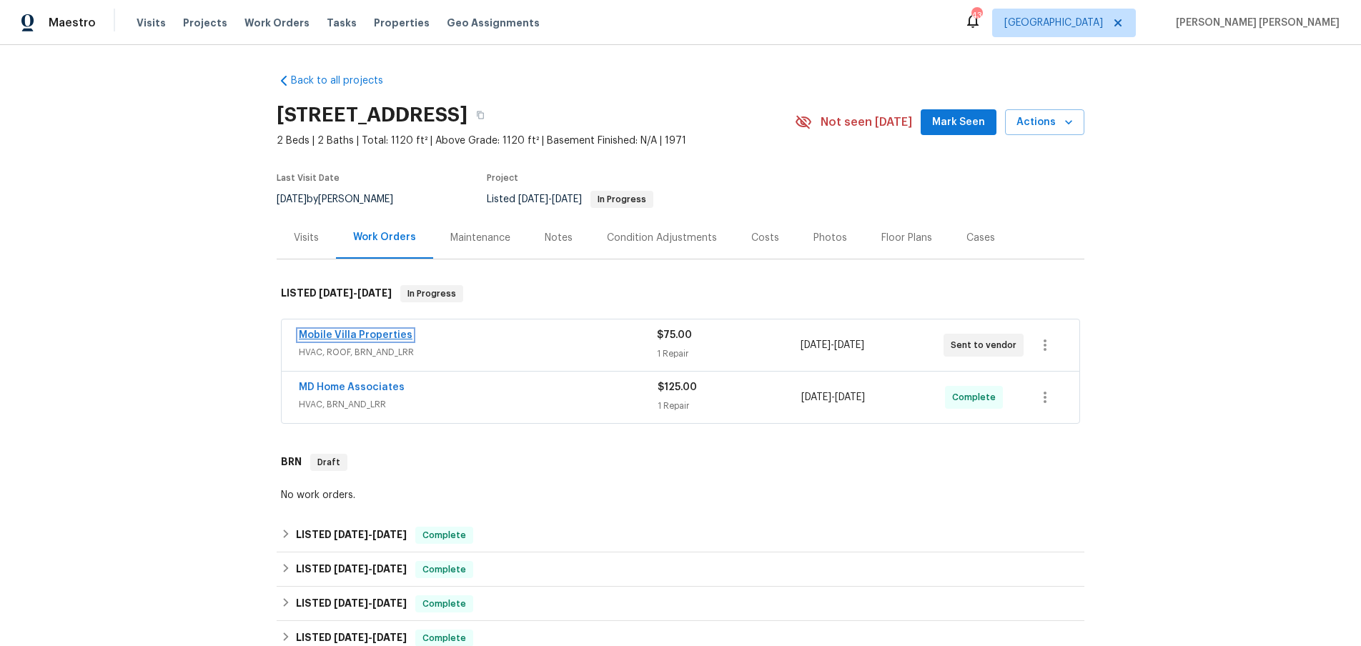
click at [359, 339] on link "Mobile Villa Properties" at bounding box center [356, 335] width 114 height 10
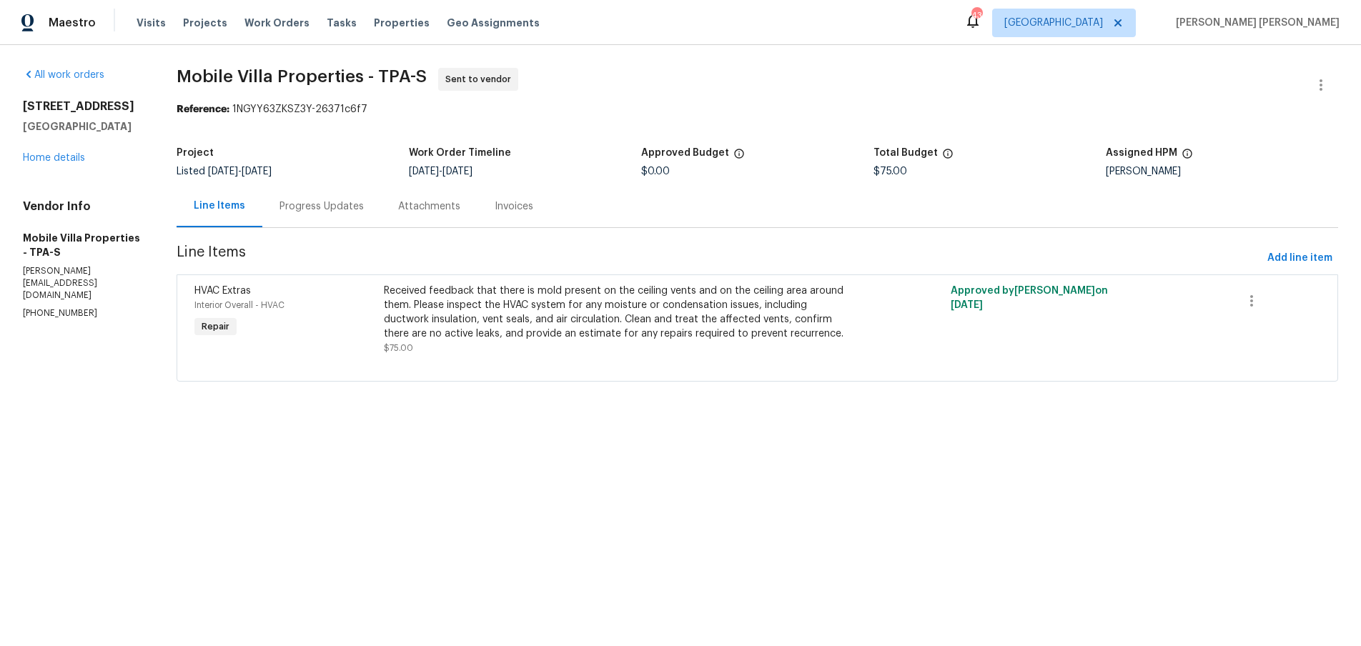
click at [325, 212] on div "Progress Updates" at bounding box center [321, 206] width 84 height 14
